Goal: Transaction & Acquisition: Purchase product/service

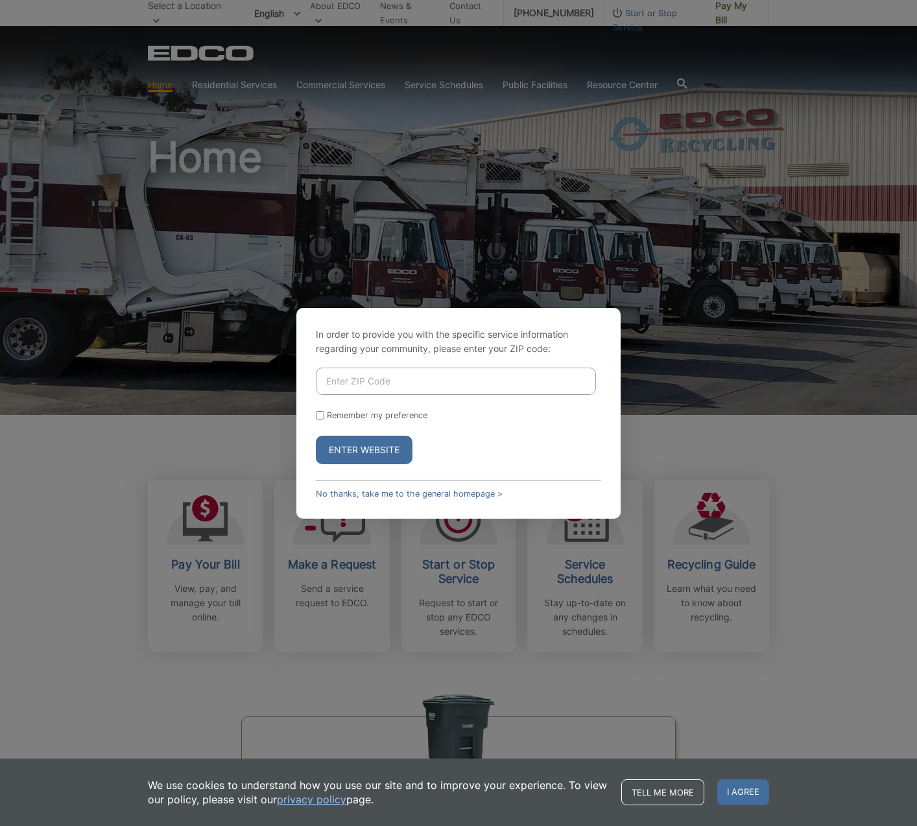
click at [375, 386] on input "Enter ZIP Code" at bounding box center [456, 381] width 280 height 27
type input "92078"
click at [353, 448] on button "Enter Website" at bounding box center [364, 450] width 97 height 29
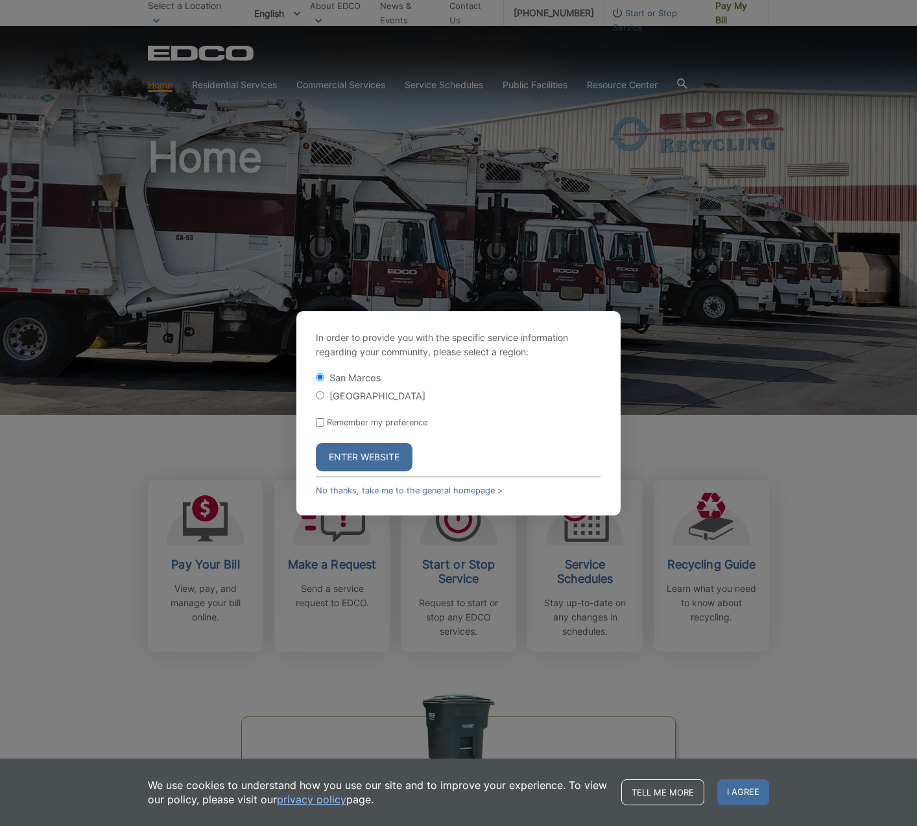
click at [353, 448] on button "Enter Website" at bounding box center [364, 457] width 97 height 29
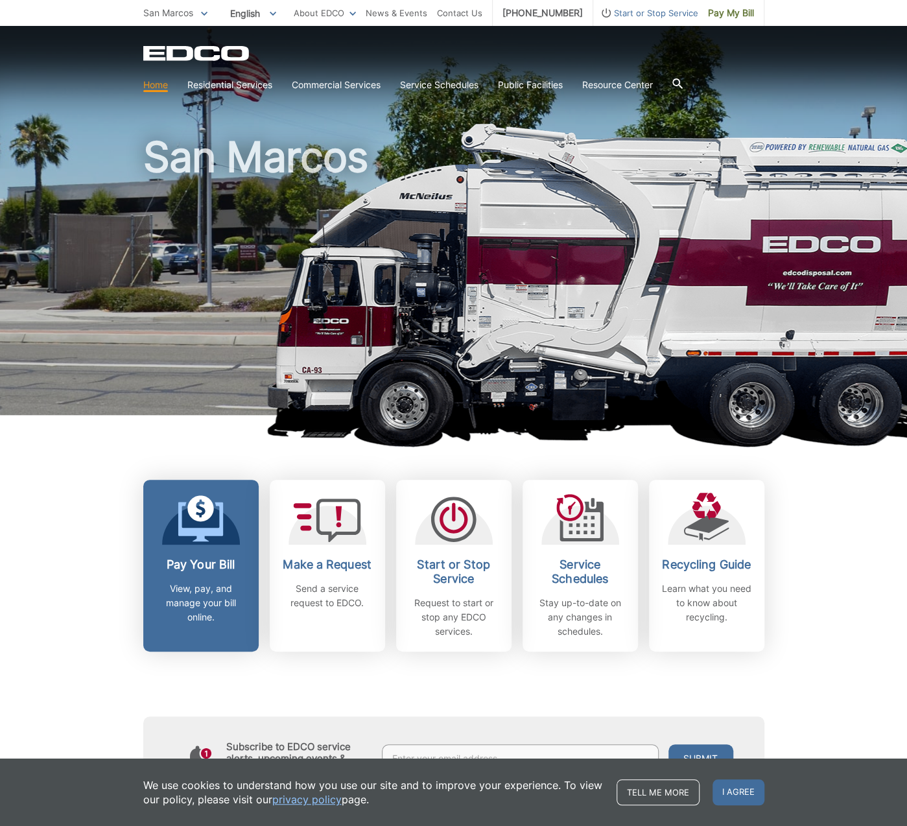
click at [213, 559] on h2 "Pay Your Bill" at bounding box center [201, 565] width 96 height 14
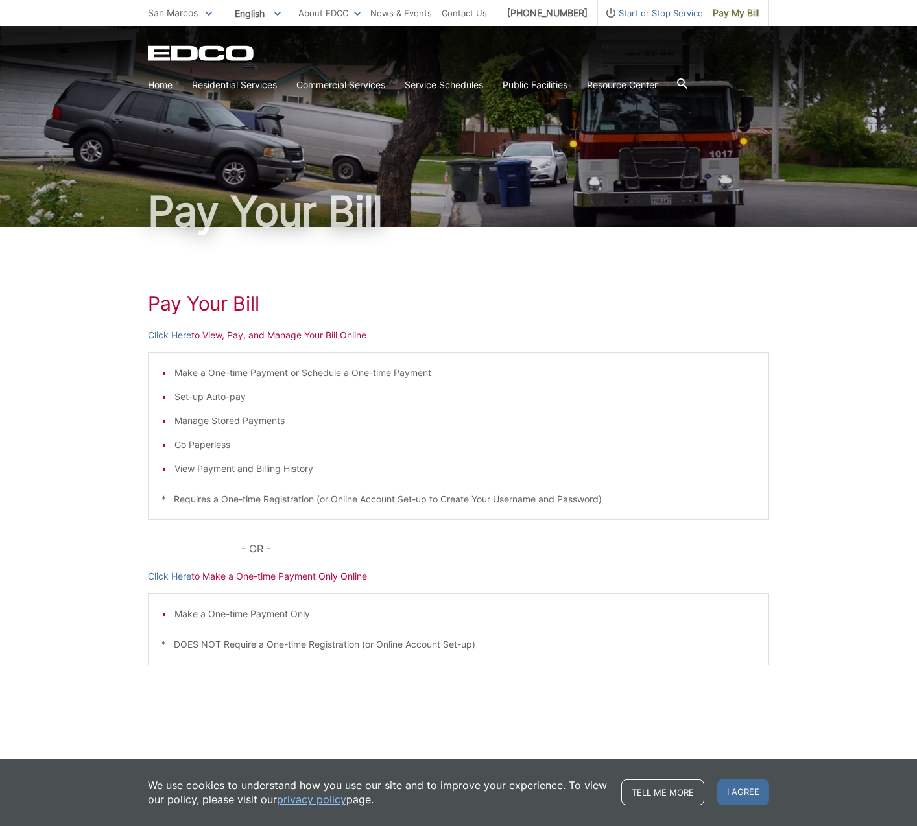
click at [325, 335] on p "Click Here to View, Pay, and Manage Your Bill Online" at bounding box center [458, 335] width 621 height 14
click at [201, 336] on p "Click Here to View, Pay, and Manage Your Bill Online" at bounding box center [458, 335] width 621 height 14
click at [202, 303] on h1 "Pay Your Bill" at bounding box center [458, 303] width 621 height 23
click at [176, 339] on link "Click Here" at bounding box center [169, 335] width 43 height 14
